Goal: Use online tool/utility: Utilize a website feature to perform a specific function

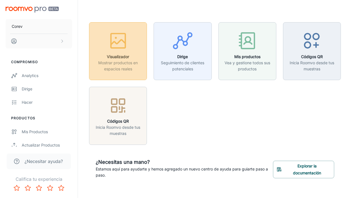
click at [126, 59] on font "Visualizador" at bounding box center [118, 56] width 22 height 5
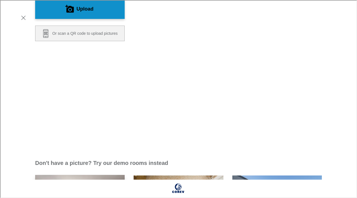
scroll to position [62, 0]
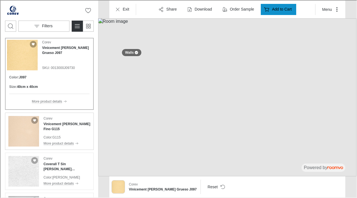
click at [17, 135] on img "See Vinicement Grano Fino G115 in the room" at bounding box center [23, 131] width 31 height 31
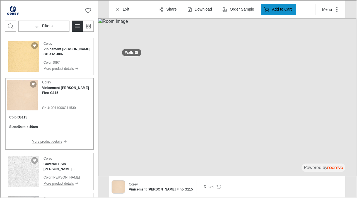
click at [14, 169] on img "See Coverall T Sin Grano Blanco in the room" at bounding box center [23, 171] width 31 height 31
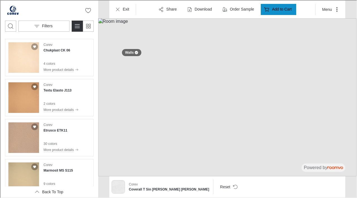
scroll to position [956, 0]
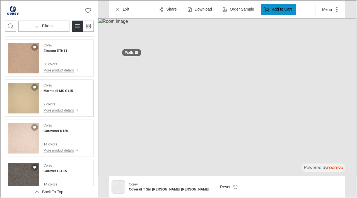
click at [18, 101] on img "See Marmosil MS S115 in the room" at bounding box center [23, 97] width 31 height 31
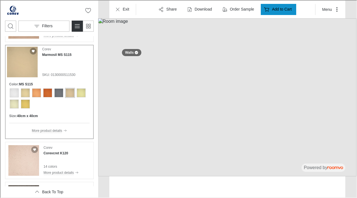
scroll to position [921, 0]
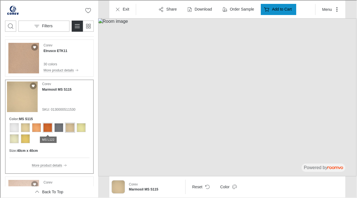
click at [51, 127] on div "View color format MS L122" at bounding box center [47, 127] width 9 height 9
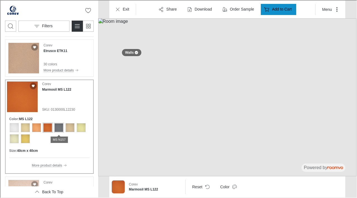
click at [61, 127] on div "View color format MS N157" at bounding box center [58, 127] width 9 height 9
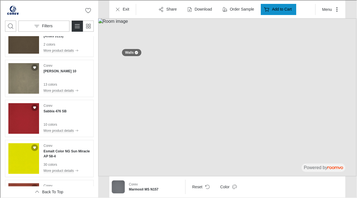
scroll to position [1259, 0]
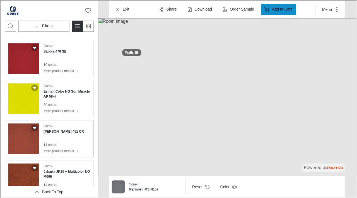
click at [17, 135] on img "See Cerami 451 CR in the room" at bounding box center [23, 138] width 31 height 31
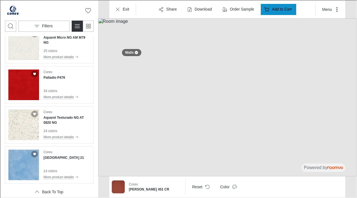
scroll to position [1595, 0]
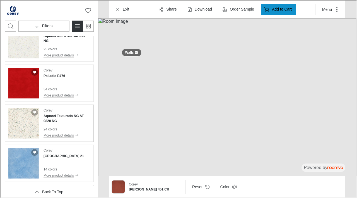
click at [26, 120] on img "See Aquarel Texturado NG AT 0820 NG in the room" at bounding box center [23, 123] width 31 height 31
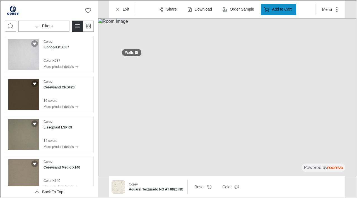
scroll to position [0, 0]
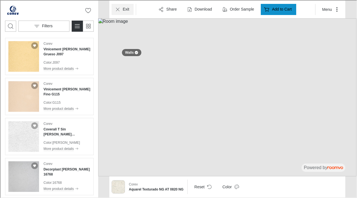
click at [120, 9] on button "Exit" at bounding box center [122, 8] width 22 height 11
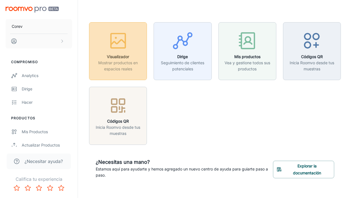
click at [121, 54] on h6 "Visualizador" at bounding box center [118, 57] width 51 height 6
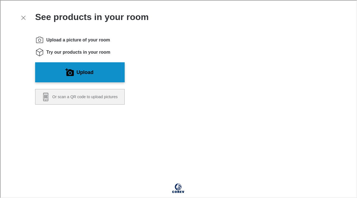
drag, startPoint x: 352, startPoint y: 52, endPoint x: 356, endPoint y: 82, distance: 30.7
click at [356, 91] on html "Roomvo visualizer See products in your room Upload a picture of your room Try o…" at bounding box center [178, 98] width 356 height 197
drag, startPoint x: 356, startPoint y: 77, endPoint x: 356, endPoint y: 105, distance: 27.3
click at [356, 105] on iframe at bounding box center [178, 99] width 357 height 198
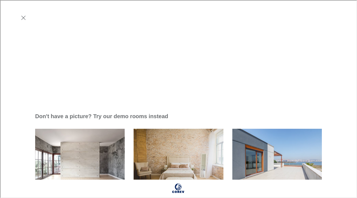
scroll to position [113, 0]
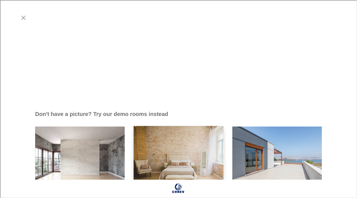
click at [185, 126] on img "Bedroom" at bounding box center [178, 160] width 91 height 68
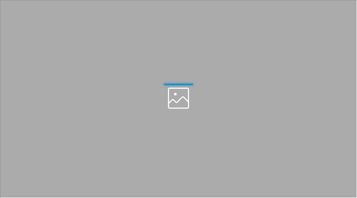
scroll to position [0, 0]
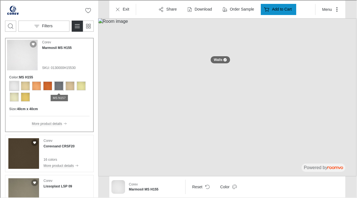
click at [59, 86] on div "View color format MS N157" at bounding box center [58, 85] width 9 height 9
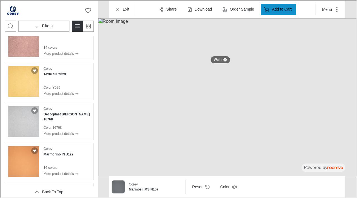
scroll to position [533, 0]
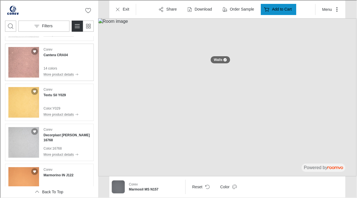
click at [21, 72] on img "See Cantera CRA04 in the room" at bounding box center [23, 62] width 31 height 31
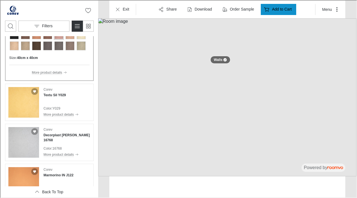
scroll to position [476, 0]
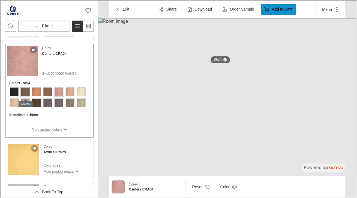
click at [26, 91] on div "View color format CRA01" at bounding box center [24, 91] width 9 height 9
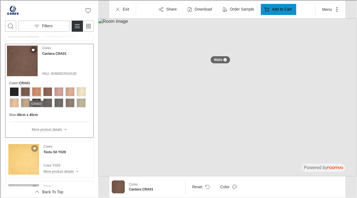
click at [39, 93] on div "View color format CRA02" at bounding box center [35, 91] width 9 height 9
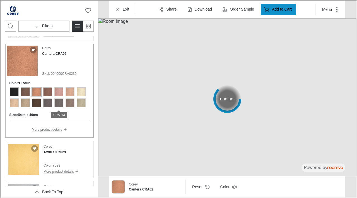
click at [61, 103] on div "View color format CRA013" at bounding box center [58, 102] width 9 height 9
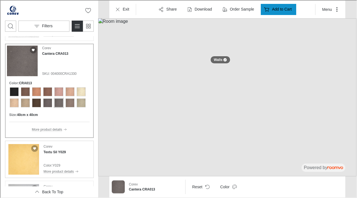
click at [28, 166] on img "See Textu Sil Y029 in the room" at bounding box center [23, 159] width 31 height 31
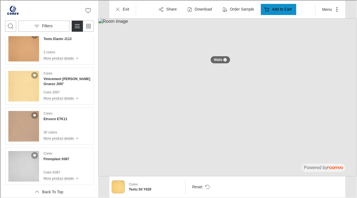
scroll to position [923, 0]
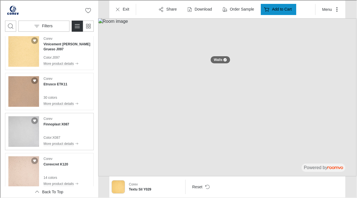
click at [27, 134] on img "See Finnoplast X087 in the room" at bounding box center [23, 131] width 31 height 31
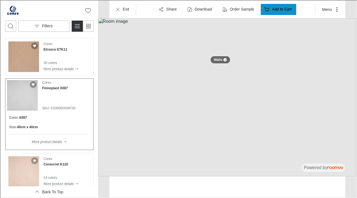
scroll to position [888, 0]
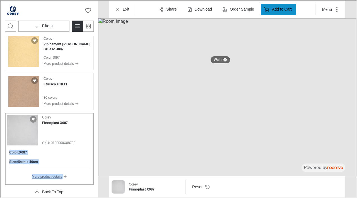
drag, startPoint x: 94, startPoint y: 142, endPoint x: 97, endPoint y: 165, distance: 24.0
click at [98, 167] on div "0 Filters Corev Marmosil MS N157 9 colors More product details Corev Corevsand …" at bounding box center [178, 98] width 356 height 197
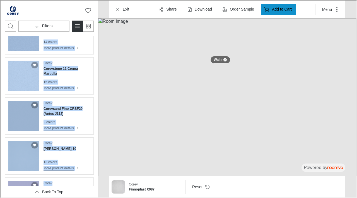
scroll to position [1099, 0]
click at [49, 114] on h4 "Corevsand Fino CRSF20 (Antes J113)" at bounding box center [66, 111] width 47 height 10
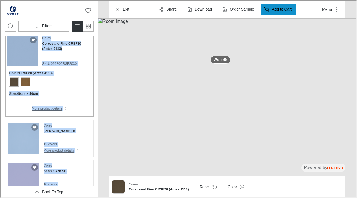
scroll to position [1140, 0]
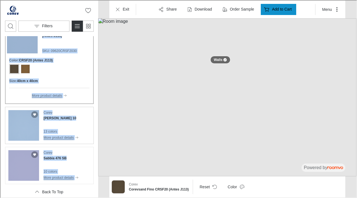
click at [29, 129] on img "See Lisso LS 10 in the room" at bounding box center [23, 125] width 31 height 31
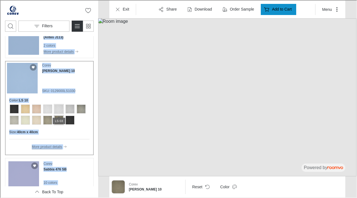
click at [55, 108] on div "View color format LS 03" at bounding box center [58, 108] width 9 height 9
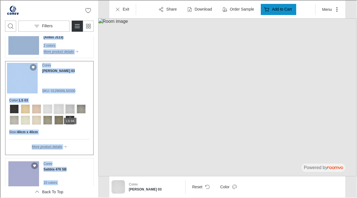
click at [67, 110] on div "View color format LS 04" at bounding box center [69, 108] width 9 height 9
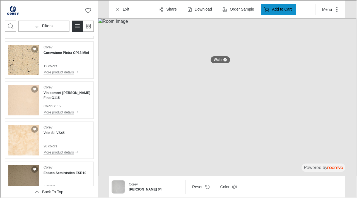
scroll to position [0, 0]
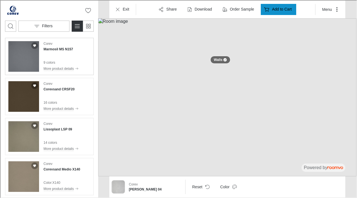
click at [20, 57] on img "See Marmosil MS N157 in the room" at bounding box center [23, 56] width 31 height 31
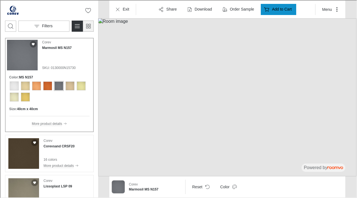
click at [87, 26] on icon "Switch to simple view" at bounding box center [87, 25] width 7 height 7
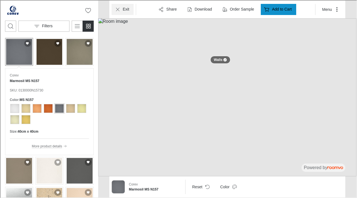
click at [122, 7] on p "Exit" at bounding box center [125, 9] width 6 height 6
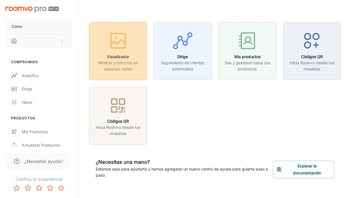
click at [136, 40] on div "button" at bounding box center [118, 41] width 51 height 23
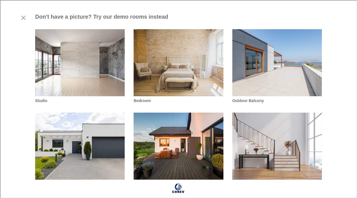
scroll to position [221, 0]
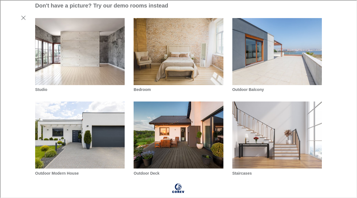
drag, startPoint x: 354, startPoint y: 36, endPoint x: 356, endPoint y: 141, distance: 105.1
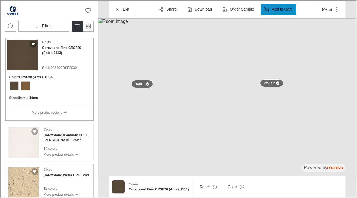
click at [28, 184] on img "See Corevstone Pietra CP13 Miel in the room" at bounding box center [23, 182] width 31 height 31
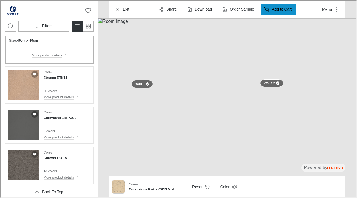
scroll to position [153, 0]
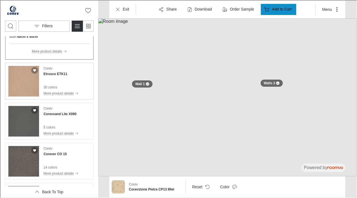
click at [25, 88] on img "See Etrusco ETK11 in the room" at bounding box center [23, 80] width 31 height 31
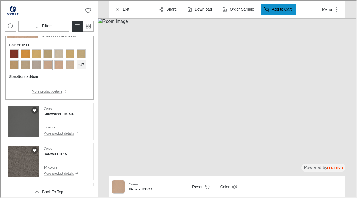
scroll to position [153, 0]
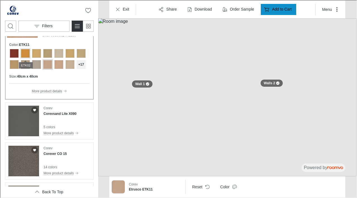
click at [28, 53] on div "View color format ETK02" at bounding box center [24, 52] width 9 height 9
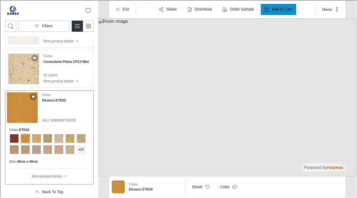
scroll to position [61, 0]
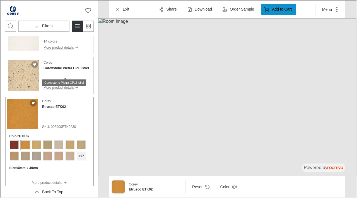
click at [60, 69] on h4 "Corevstone Pietra CP13 Miel" at bounding box center [65, 67] width 45 height 5
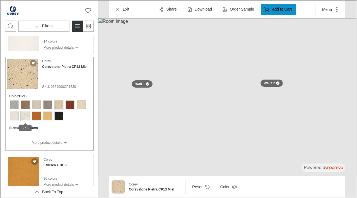
click at [25, 116] on div "View color format CP30" at bounding box center [24, 115] width 9 height 9
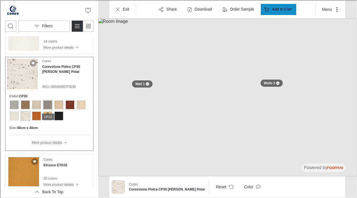
click at [48, 103] on div "View color format CP12" at bounding box center [47, 104] width 9 height 9
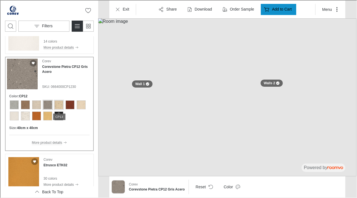
click at [61, 104] on div "View color format CP13" at bounding box center [58, 104] width 9 height 9
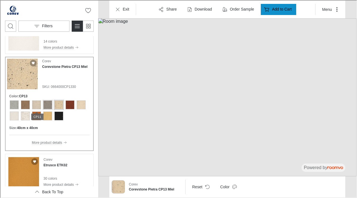
click at [50, 104] on div "View color format CP12" at bounding box center [47, 104] width 9 height 9
